Goal: Participate in discussion: Engage in conversation with other users on a specific topic

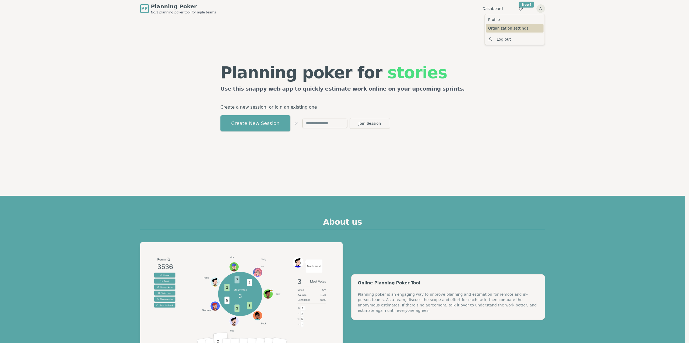
click at [498, 27] on link "Organization settings" at bounding box center [515, 28] width 58 height 9
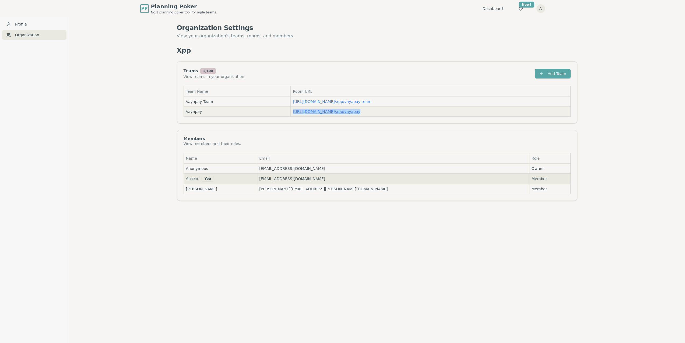
click at [345, 111] on link "https://planning-poker.com / xpp/vayapay" at bounding box center [327, 112] width 68 height 4
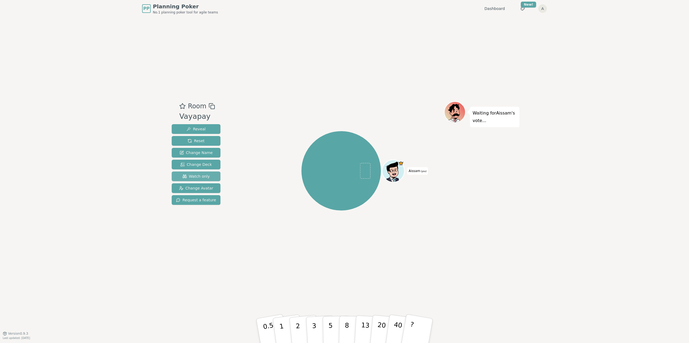
click at [199, 177] on span "Watch only" at bounding box center [195, 176] width 27 height 5
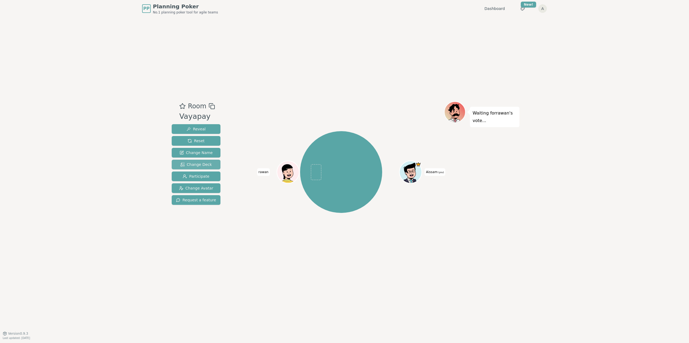
click at [196, 166] on span "Change Deck" at bounding box center [195, 164] width 31 height 5
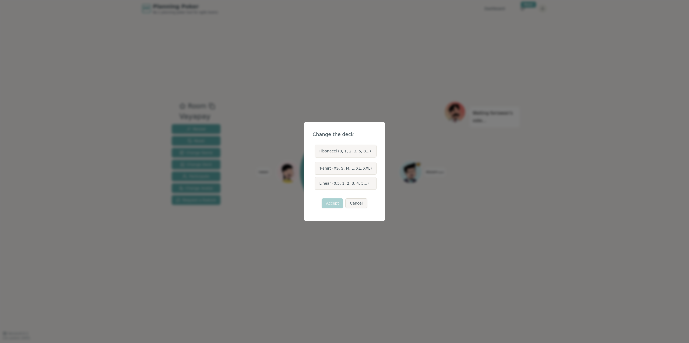
click at [347, 152] on label "Fibonacci (0, 1, 2, 3, 5, 8...)" at bounding box center [346, 151] width 62 height 13
click at [317, 152] on button "Fibonacci (0, 1, 2, 3, 5, 8...)" at bounding box center [314, 151] width 4 height 4
click at [335, 203] on button "Accept" at bounding box center [333, 204] width 22 height 10
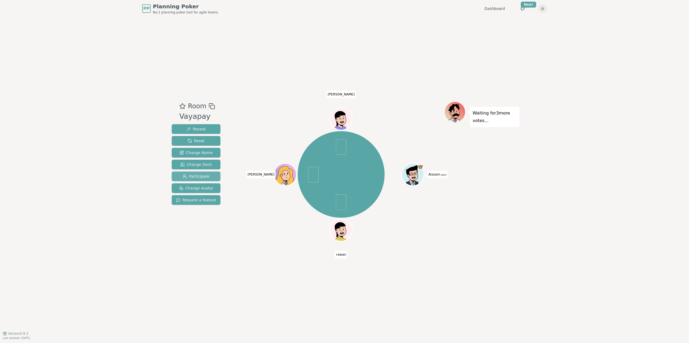
click at [204, 179] on span "Participate" at bounding box center [196, 176] width 27 height 5
click at [201, 178] on span "Watch only" at bounding box center [195, 176] width 27 height 5
